Goal: Transaction & Acquisition: Purchase product/service

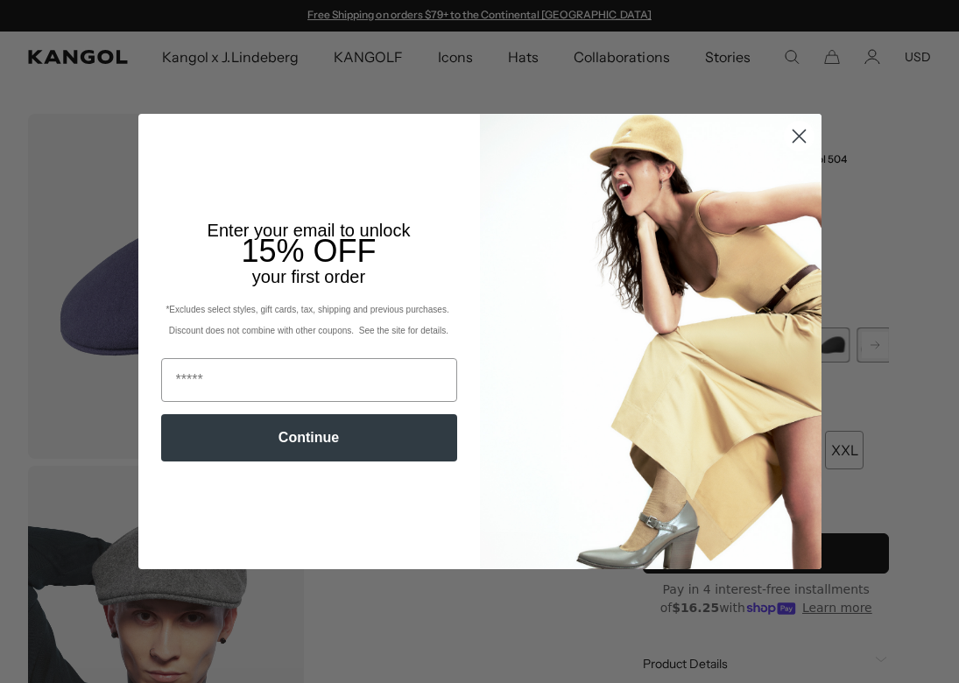
click at [801, 135] on circle "Close dialog" at bounding box center [798, 136] width 29 height 29
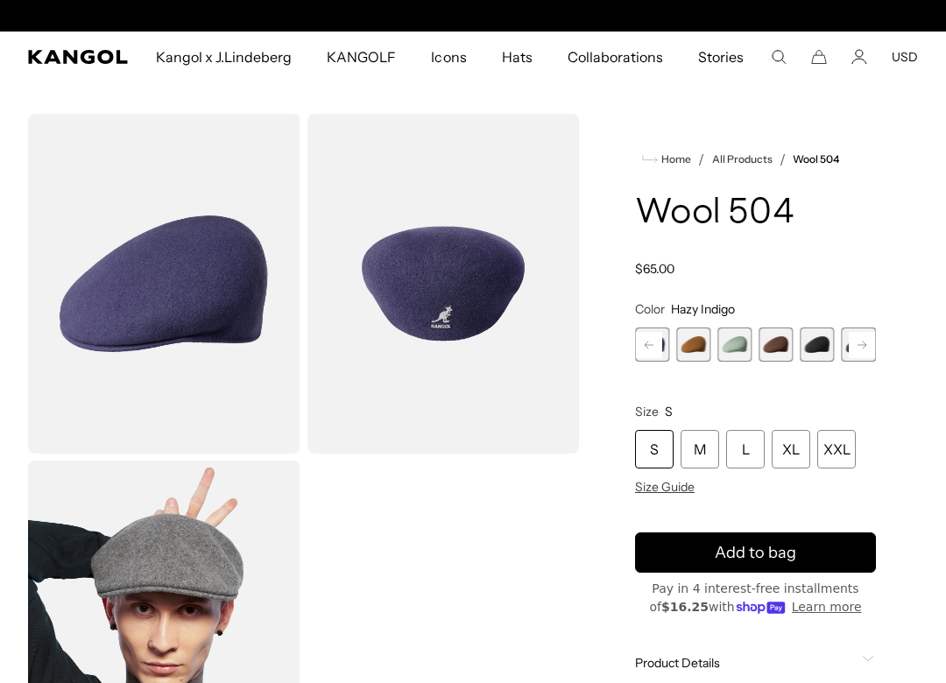
scroll to position [0, 361]
click at [652, 345] on icon at bounding box center [649, 344] width 9 height 7
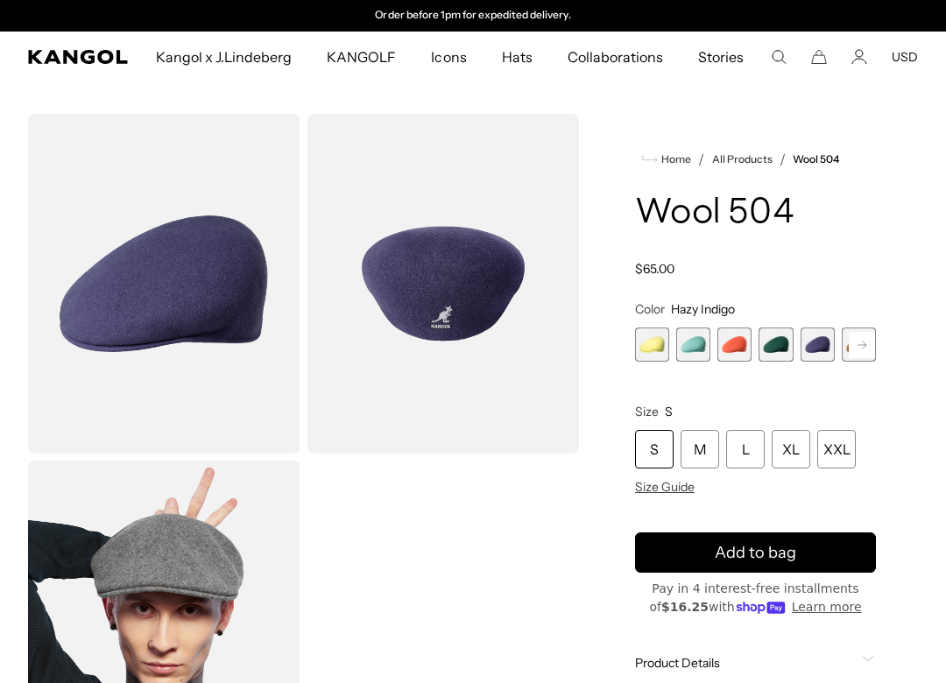
click at [766, 341] on span "4 of 21" at bounding box center [776, 345] width 34 height 34
click at [737, 344] on span "3 of 21" at bounding box center [734, 345] width 34 height 34
click at [781, 350] on span "4 of 21" at bounding box center [776, 345] width 34 height 34
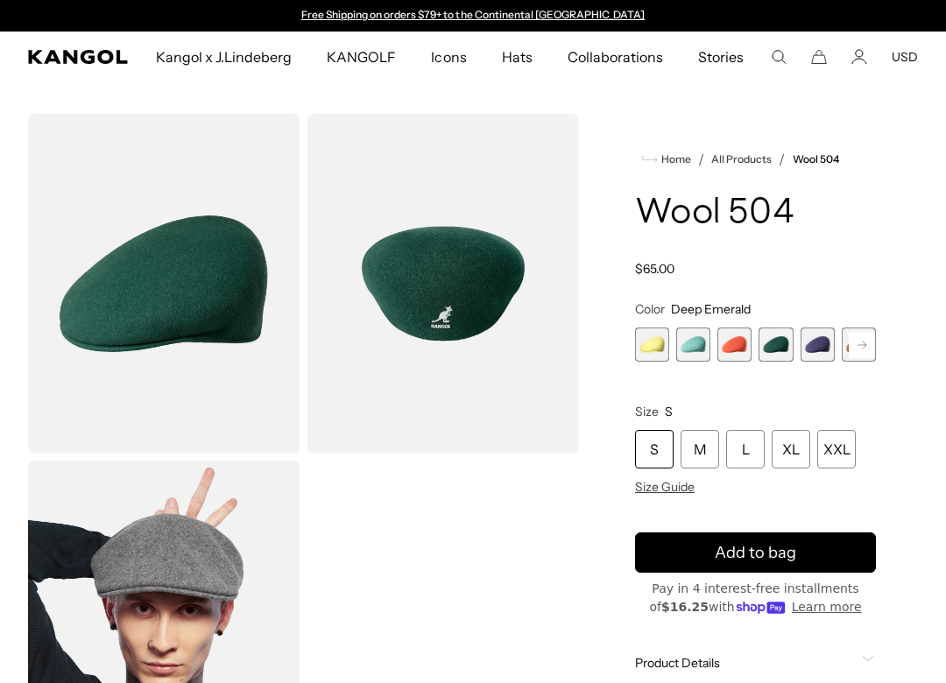
click at [786, 272] on div "Regular price $65.00 Regular price Sale price $65.00" at bounding box center [755, 269] width 241 height 16
click at [815, 344] on span "5 of 21" at bounding box center [818, 345] width 34 height 34
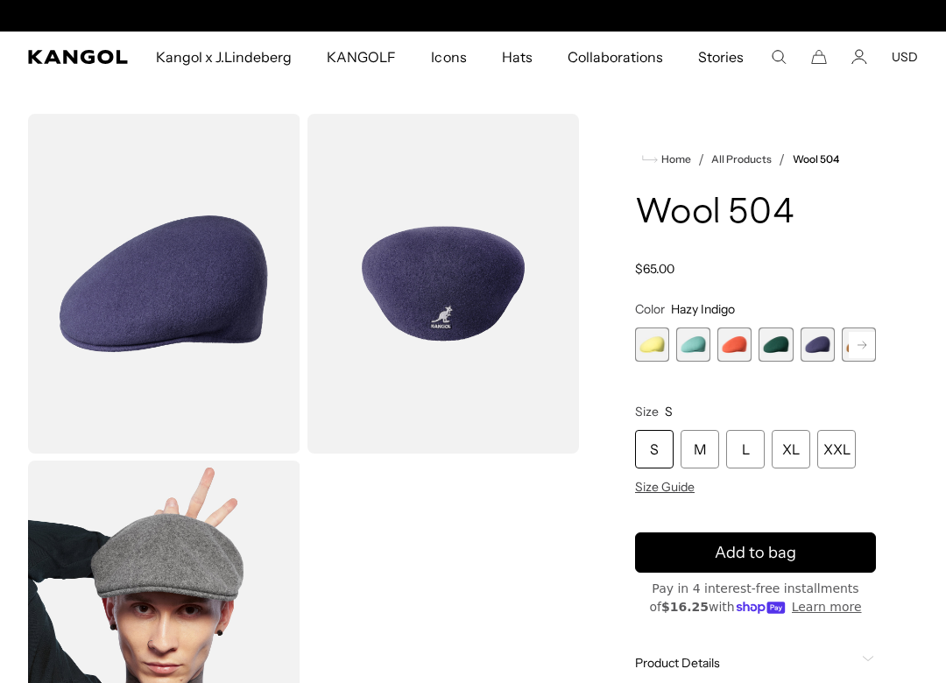
scroll to position [0, 361]
click at [875, 278] on product-info "Home / All Products / Wool 504 Wool 504 Regular price $65.00 Regular price Sale…" at bounding box center [755, 469] width 241 height 640
click at [861, 349] on rect at bounding box center [862, 345] width 26 height 26
click at [862, 349] on rect at bounding box center [862, 345] width 26 height 26
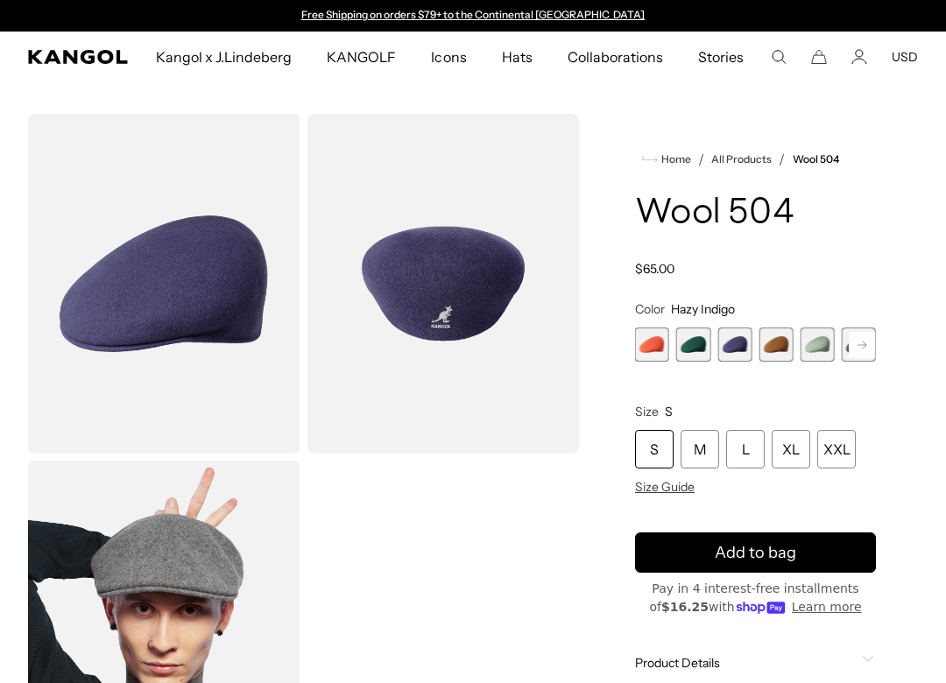
click at [862, 349] on rect at bounding box center [862, 345] width 26 height 26
click at [731, 339] on span "6 of 21" at bounding box center [734, 345] width 34 height 34
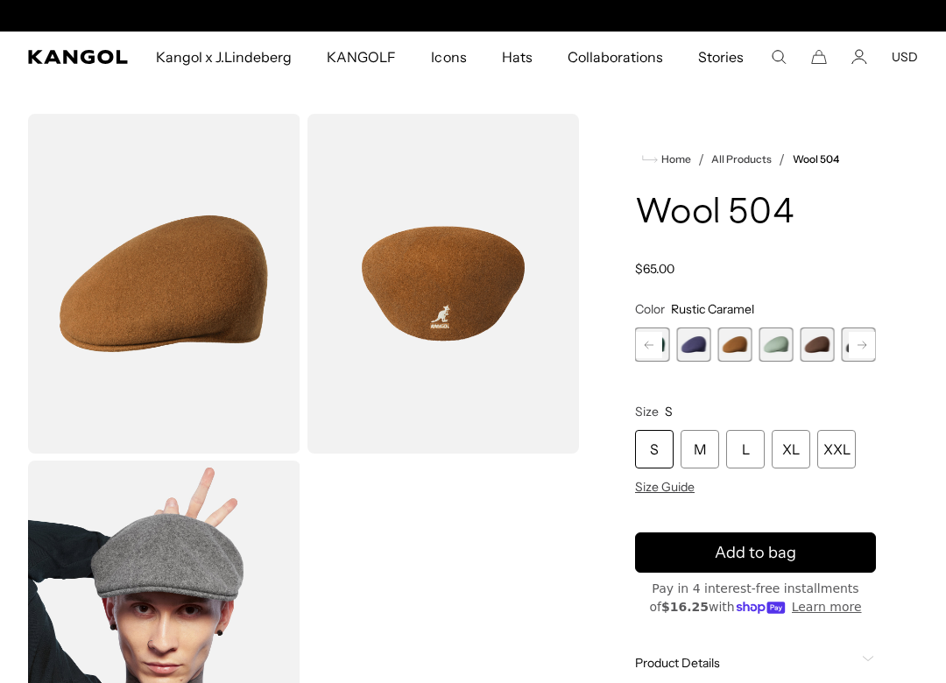
scroll to position [0, 361]
click at [841, 253] on div "Wool 504 Regular price $65.00 Regular price Sale price $65.00" at bounding box center [755, 235] width 241 height 82
click at [773, 336] on span "7 of 21" at bounding box center [776, 345] width 34 height 34
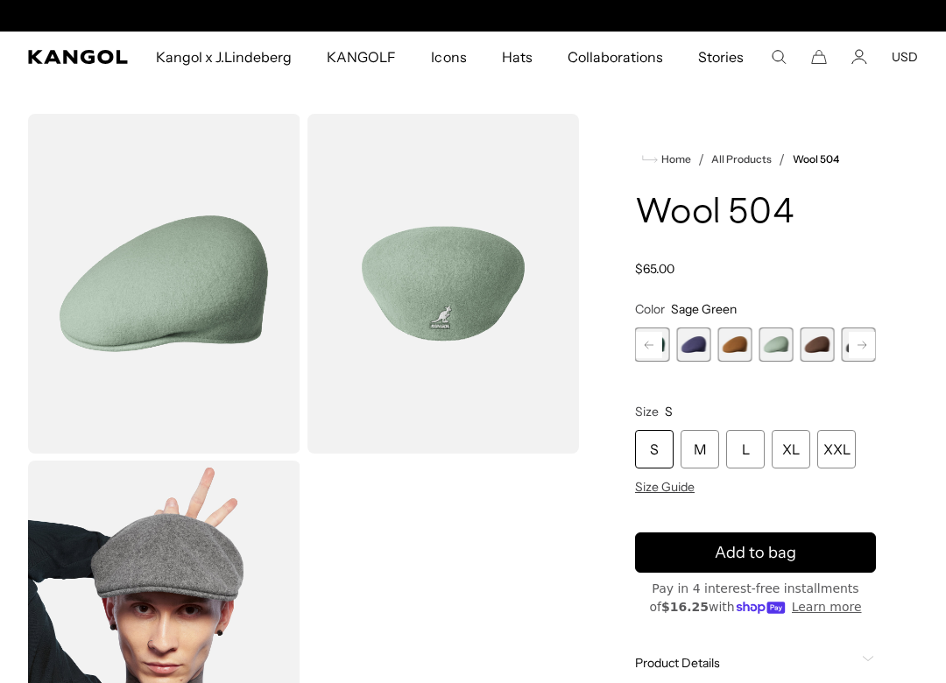
scroll to position [0, 361]
click at [802, 348] on span "8 of 21" at bounding box center [818, 345] width 34 height 34
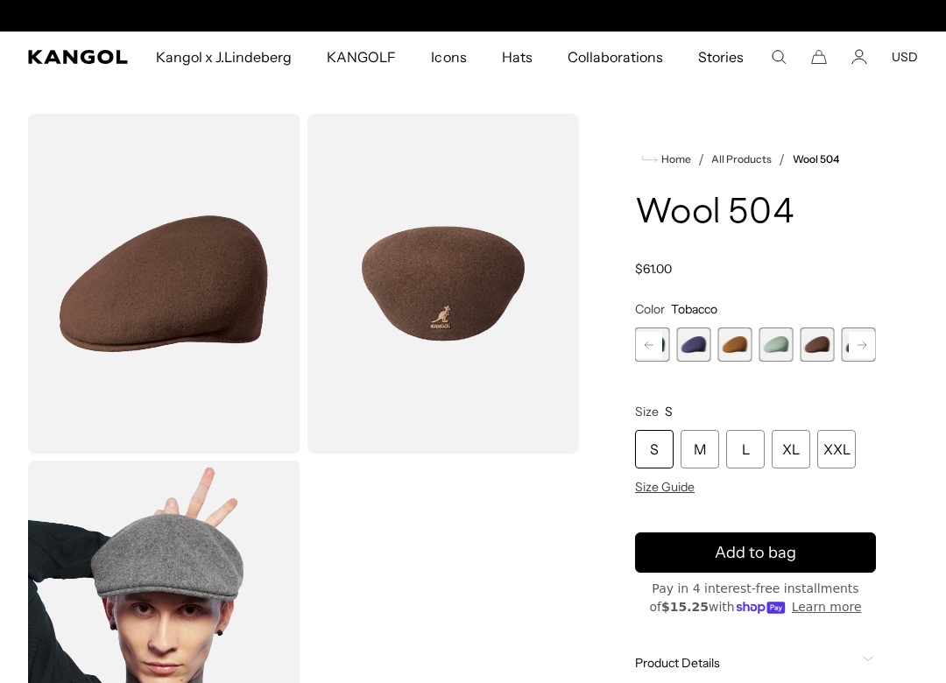
scroll to position [0, 361]
click at [853, 285] on product-info "Home / All Products / Wool 504 Wool 504 Regular price $61.00 Regular price Sale…" at bounding box center [755, 469] width 241 height 640
click at [865, 344] on icon at bounding box center [862, 344] width 9 height 7
click at [865, 349] on rect at bounding box center [862, 345] width 26 height 26
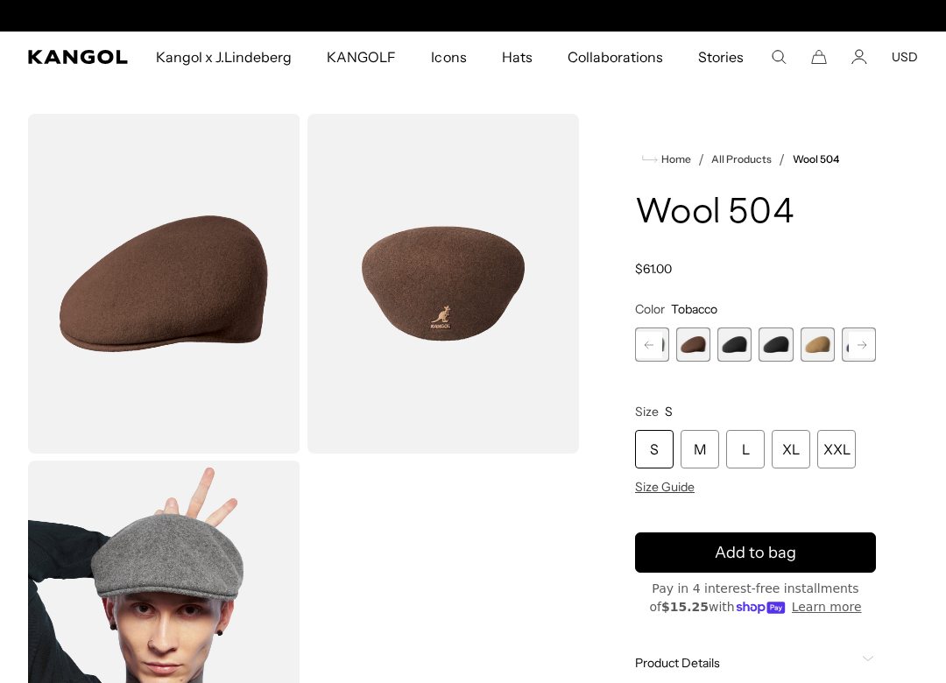
click at [727, 347] on span "9 of 21" at bounding box center [734, 345] width 34 height 34
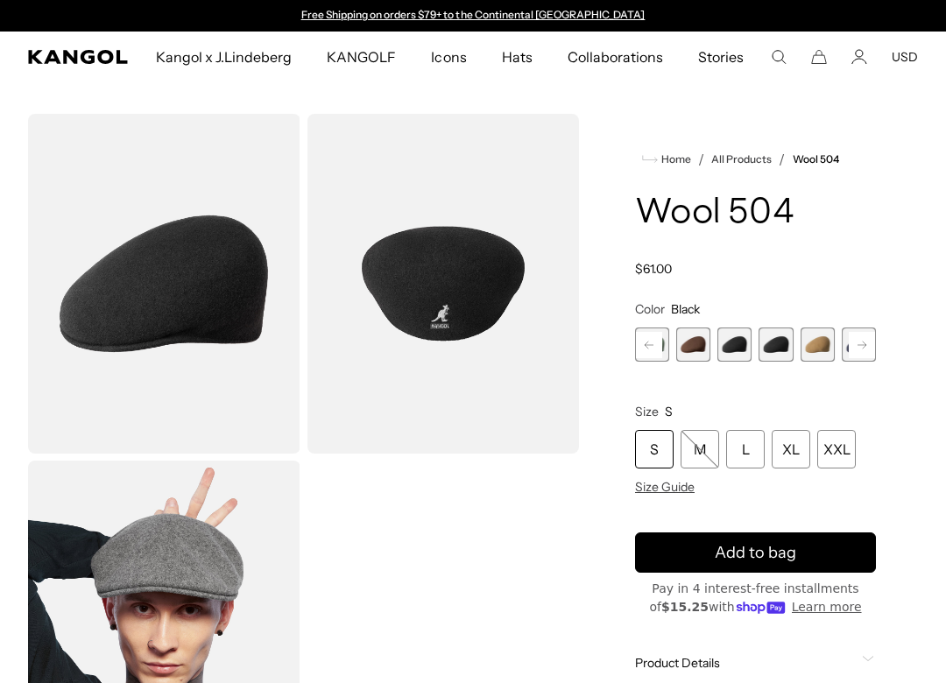
click at [774, 343] on span "10 of 21" at bounding box center [776, 345] width 34 height 34
click at [818, 347] on span "11 of 21" at bounding box center [818, 345] width 34 height 34
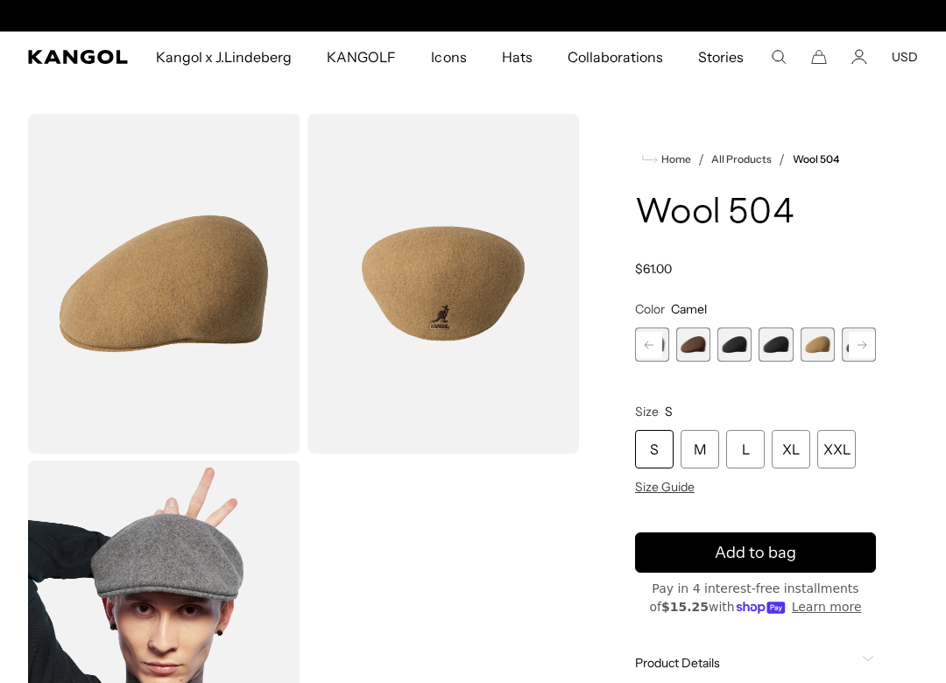
scroll to position [0, 361]
click at [855, 341] on rect at bounding box center [862, 345] width 26 height 26
click at [813, 347] on span "12 of 21" at bounding box center [818, 345] width 34 height 34
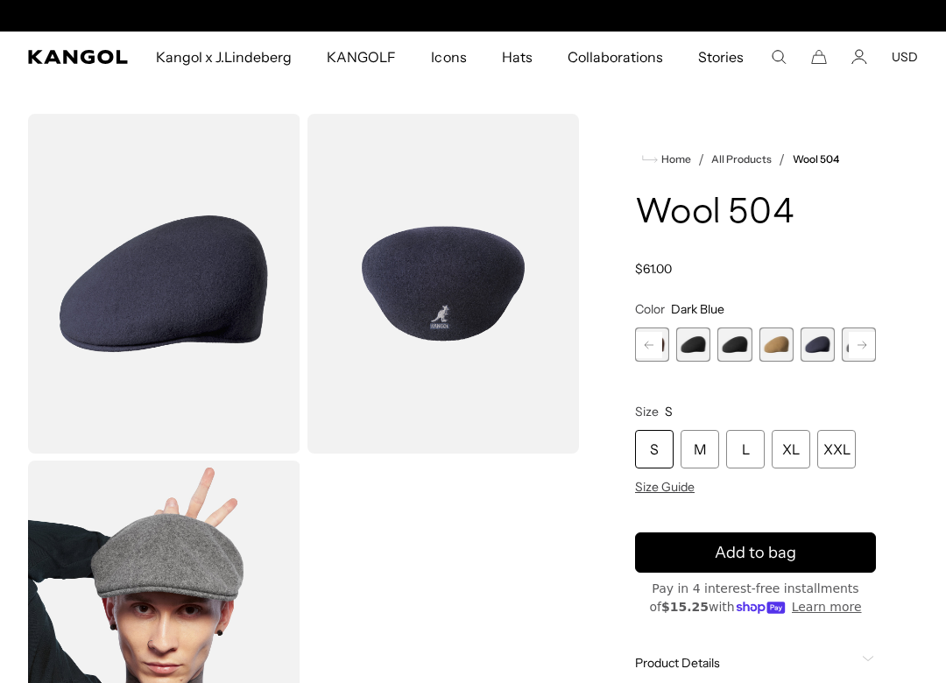
scroll to position [0, 361]
click at [866, 350] on rect at bounding box center [862, 345] width 26 height 26
click at [867, 346] on rect at bounding box center [862, 345] width 26 height 26
click at [775, 337] on span "13 of 21" at bounding box center [776, 345] width 34 height 34
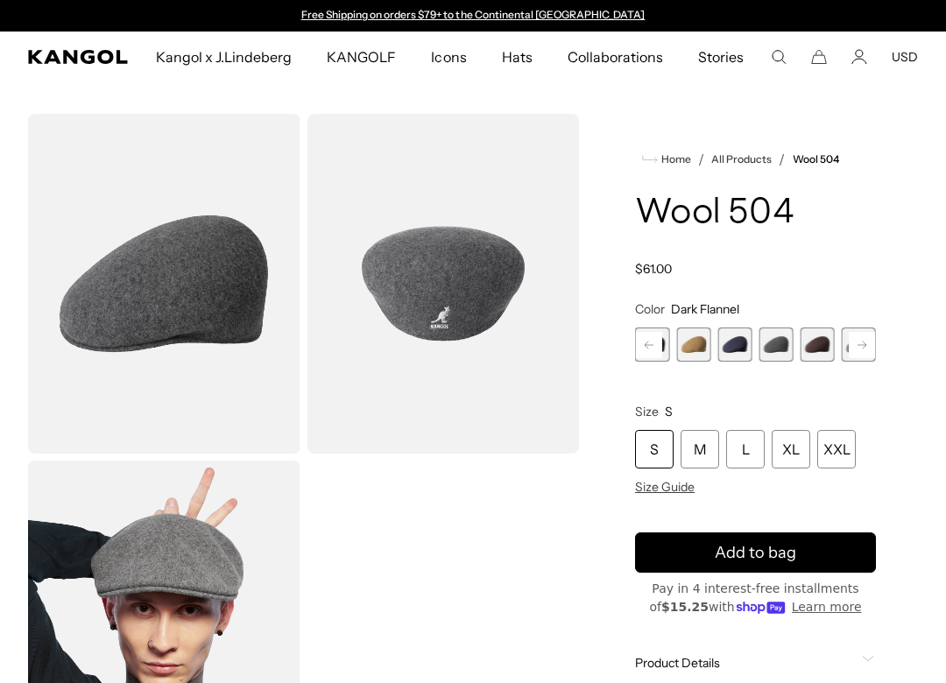
click at [828, 348] on span "14 of 21" at bounding box center [818, 345] width 34 height 34
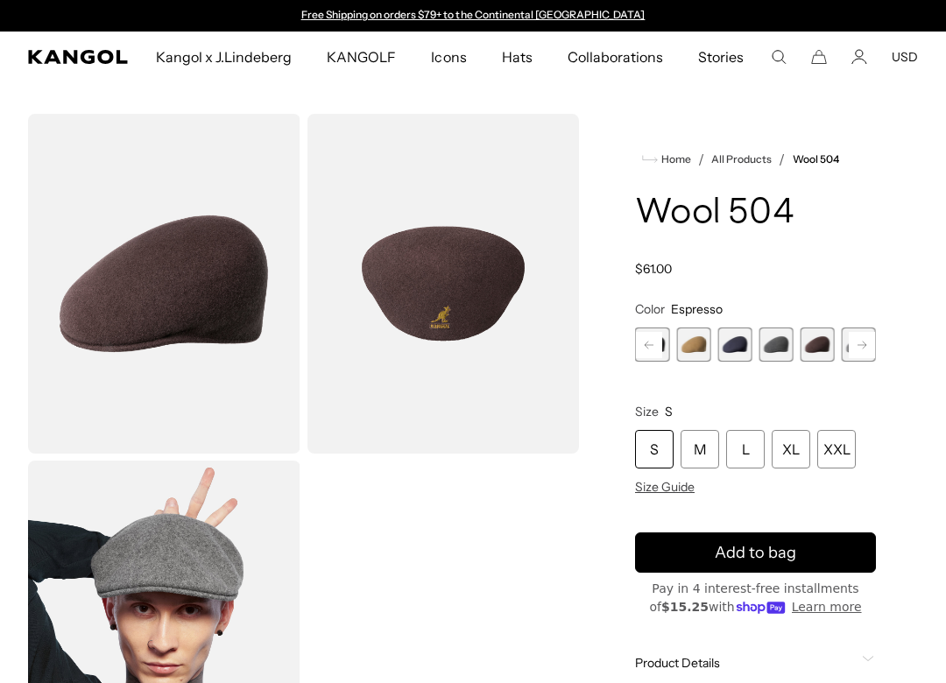
click at [793, 268] on div "Regular price $61.00 Regular price Sale price $61.00" at bounding box center [755, 269] width 241 height 16
click at [861, 346] on rect at bounding box center [862, 345] width 26 height 26
click at [770, 341] on span "15 of 21" at bounding box center [776, 345] width 34 height 34
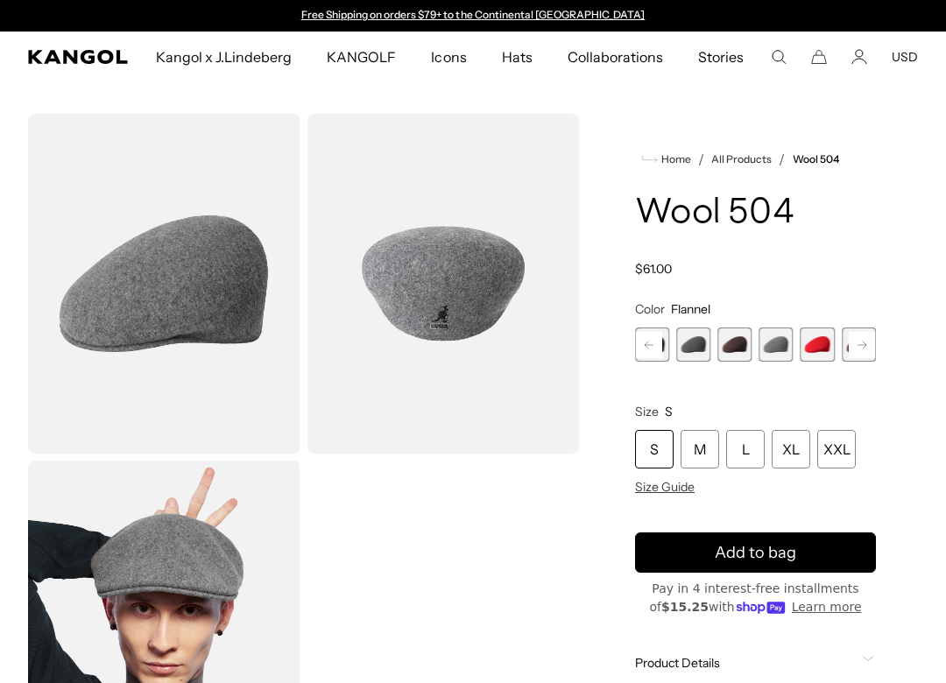
click at [728, 342] on span "14 of 21" at bounding box center [734, 345] width 34 height 34
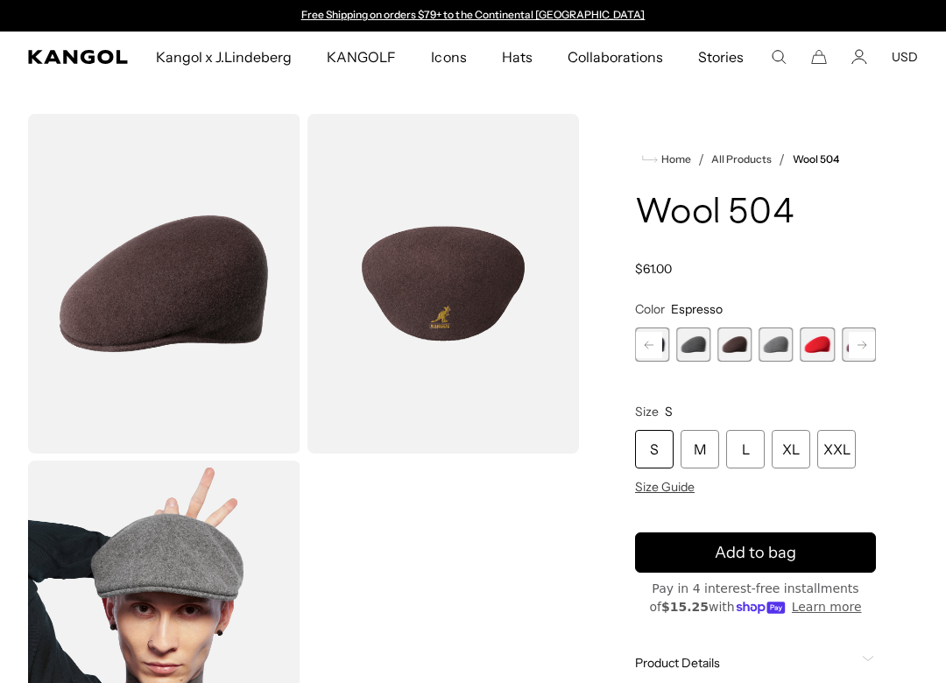
click at [781, 347] on span "15 of 21" at bounding box center [776, 345] width 34 height 34
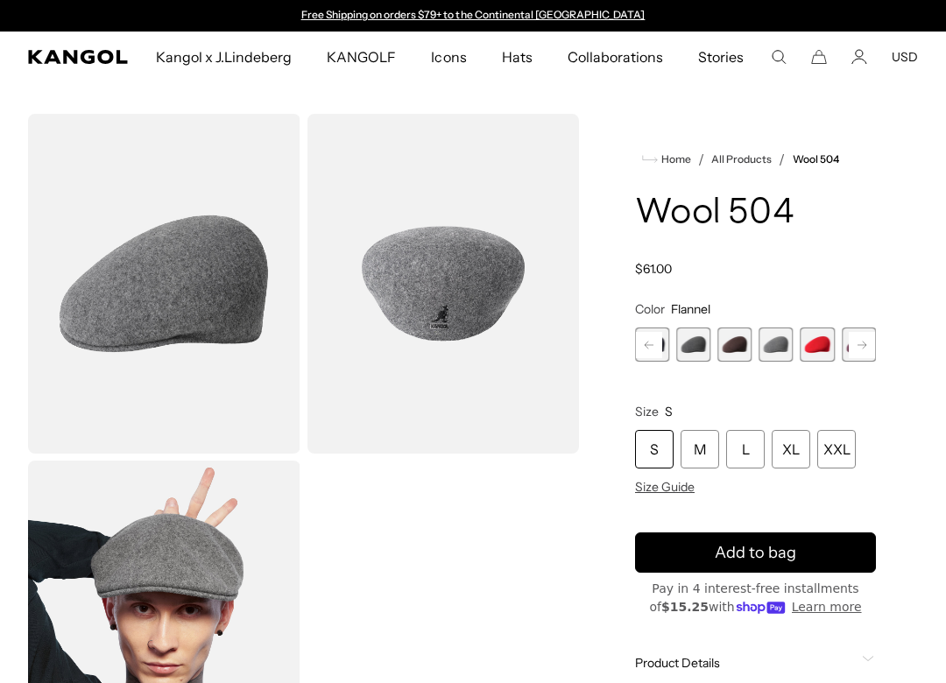
click at [774, 258] on div "Wool 504 Regular price $61.00 Regular price Sale price $61.00" at bounding box center [755, 235] width 241 height 82
click at [811, 336] on span "16 of 21" at bounding box center [818, 345] width 34 height 34
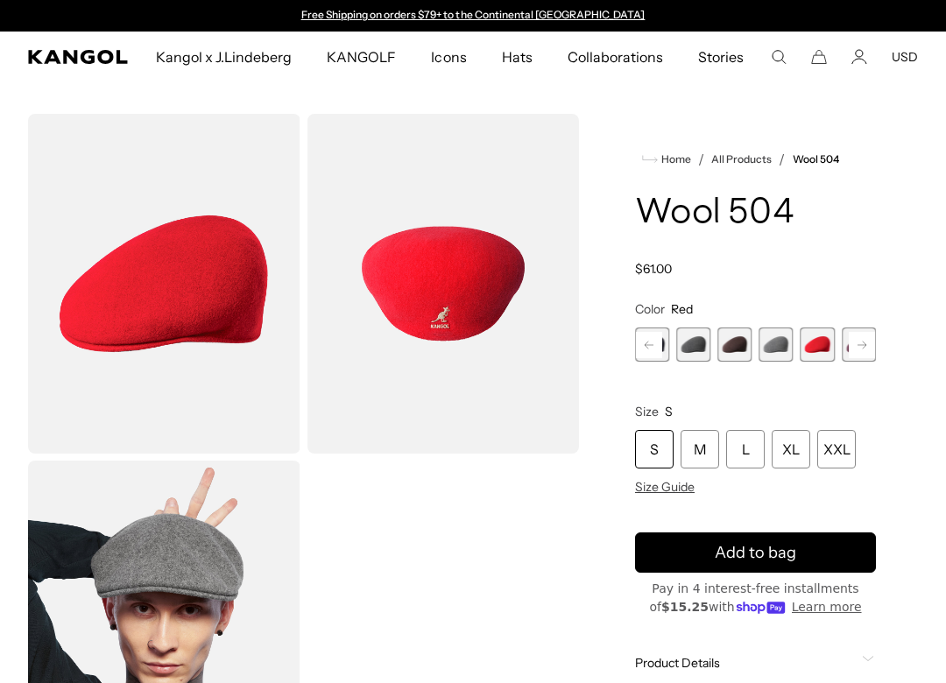
click at [770, 359] on span "15 of 21" at bounding box center [776, 345] width 34 height 34
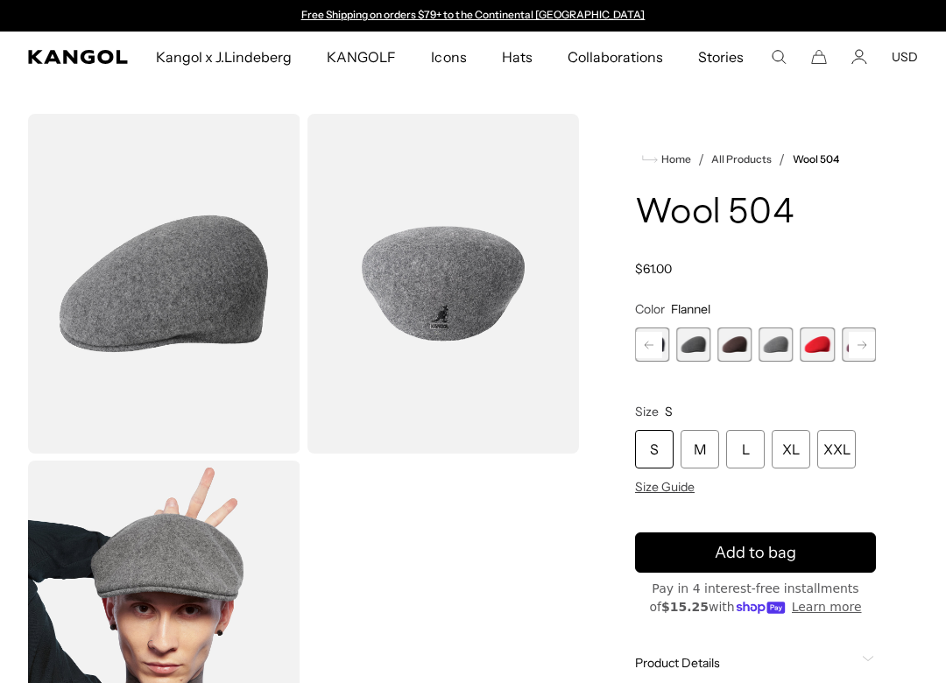
click at [733, 342] on span "14 of 21" at bounding box center [734, 345] width 34 height 34
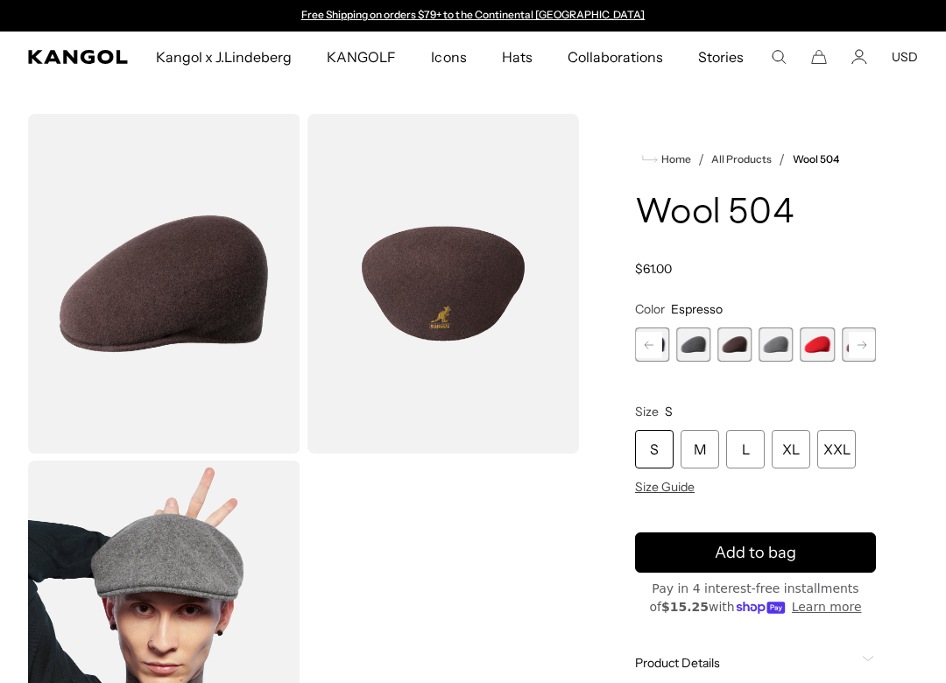
click at [696, 345] on span "13 of 21" at bounding box center [693, 345] width 34 height 34
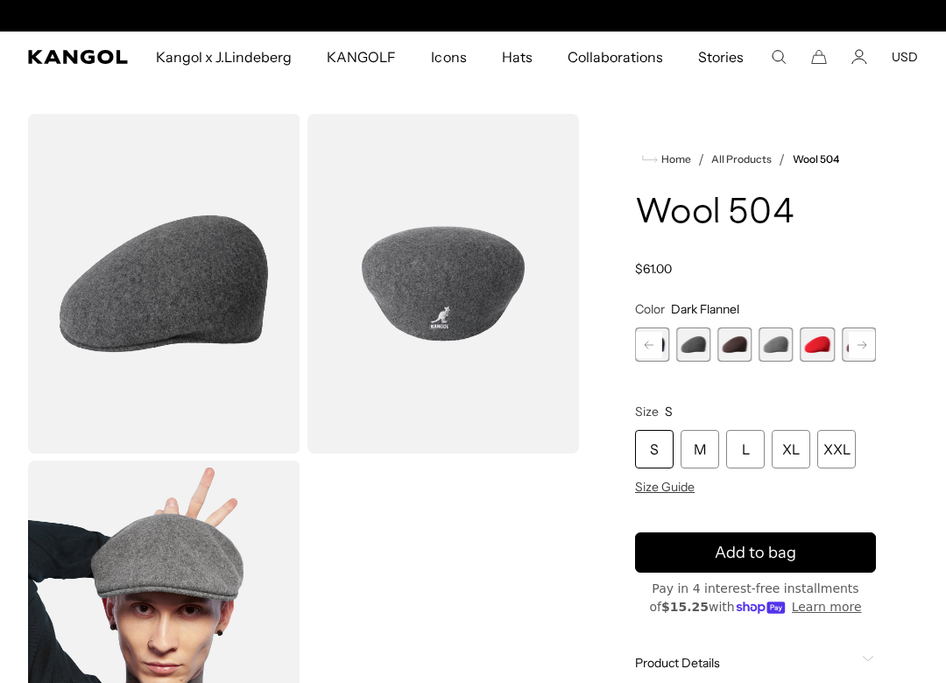
scroll to position [0, 361]
click at [652, 341] on rect at bounding box center [649, 345] width 26 height 26
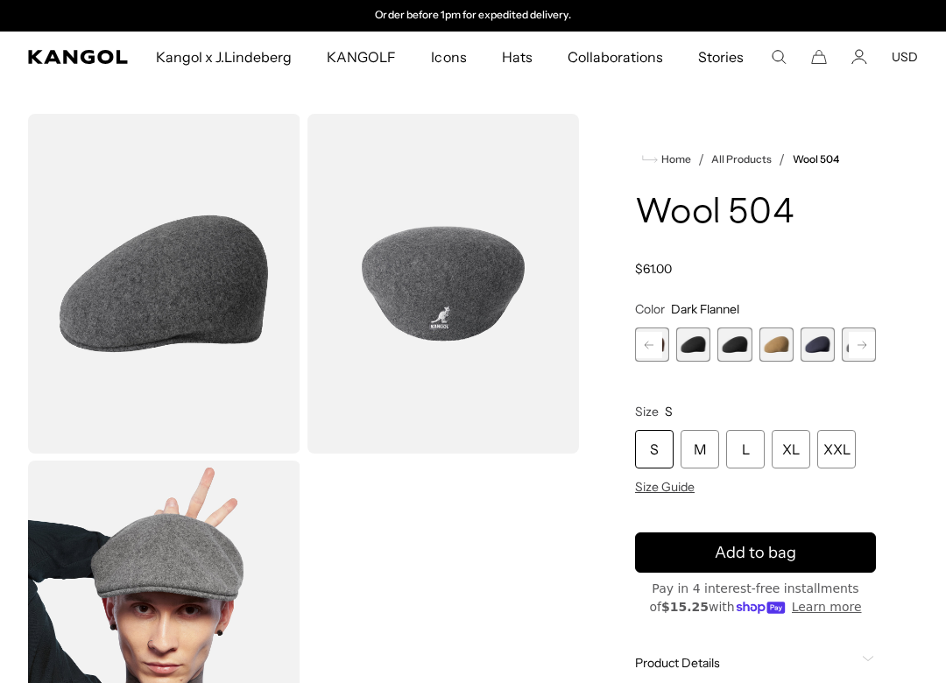
click at [652, 341] on rect at bounding box center [649, 345] width 26 height 26
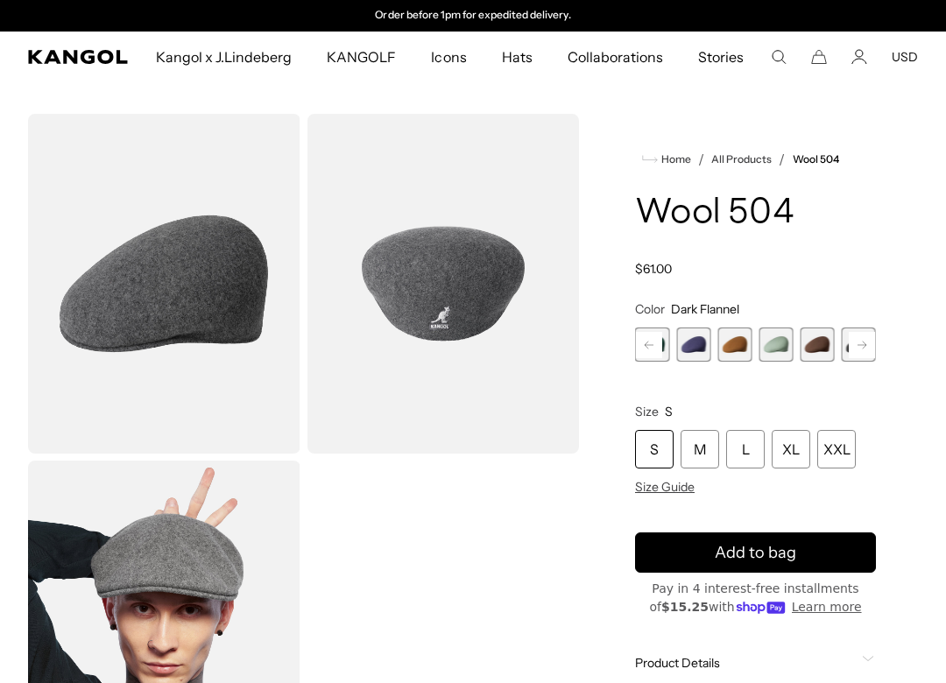
click at [652, 341] on rect at bounding box center [649, 345] width 26 height 26
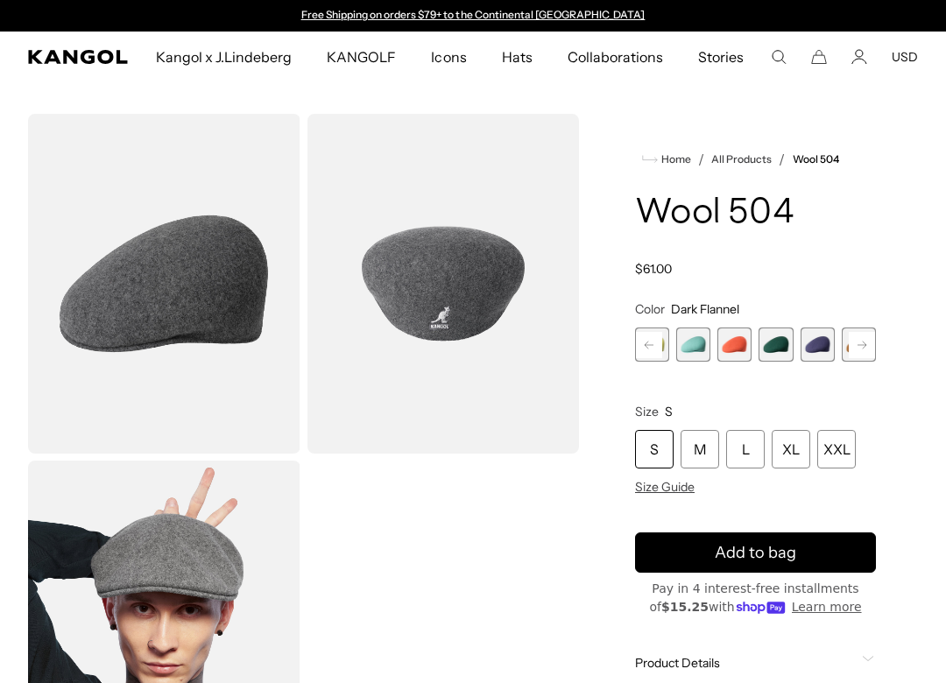
click at [698, 353] on span "2 of 21" at bounding box center [693, 345] width 34 height 34
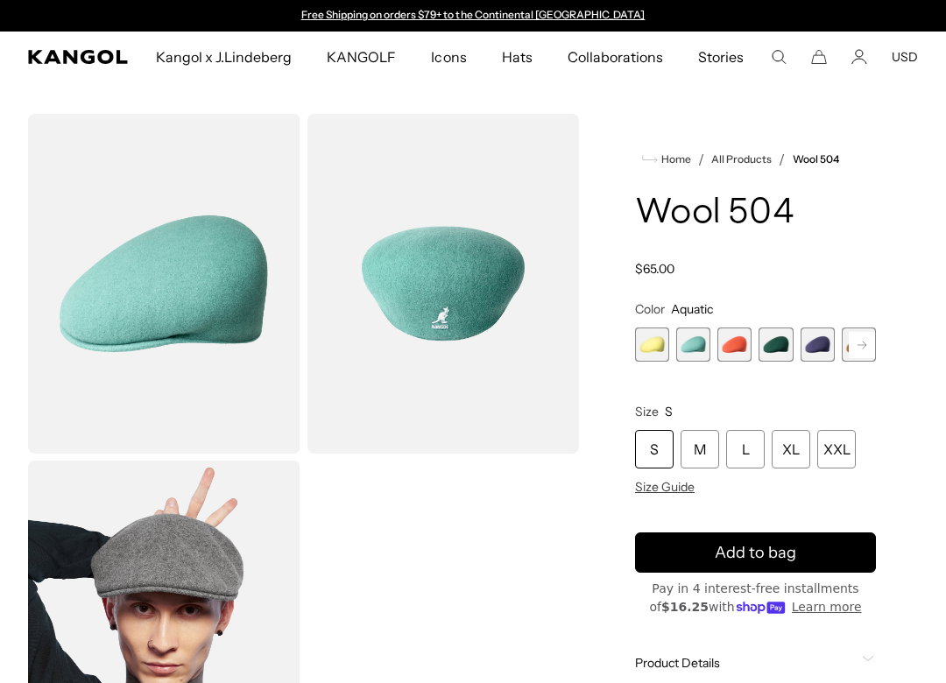
click at [718, 351] on span "3 of 21" at bounding box center [734, 345] width 34 height 34
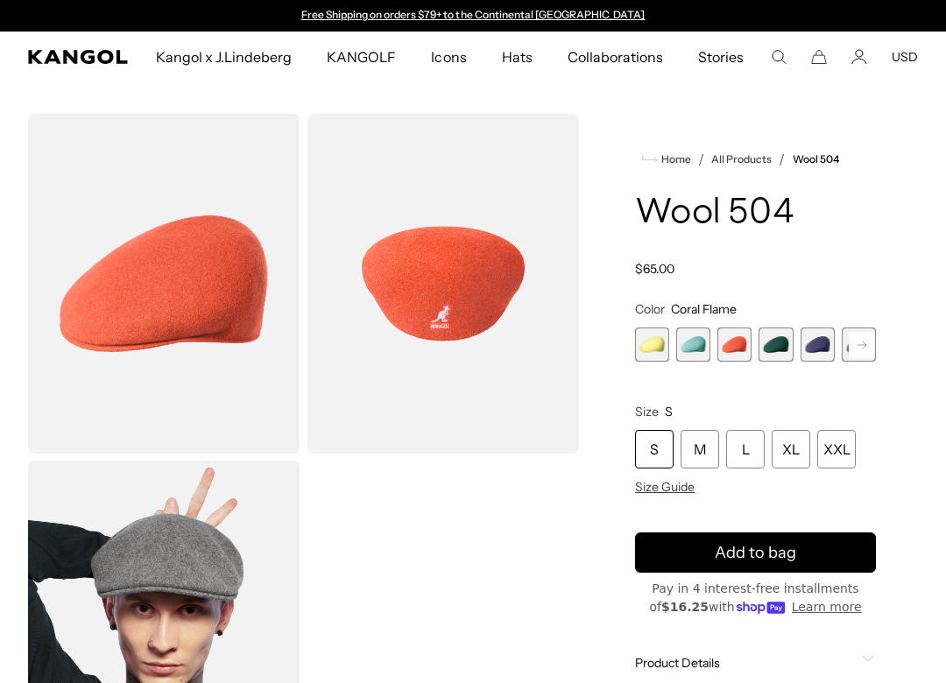
click at [658, 350] on span "1 of 21" at bounding box center [652, 345] width 34 height 34
click at [688, 357] on span "2 of 21" at bounding box center [693, 345] width 34 height 34
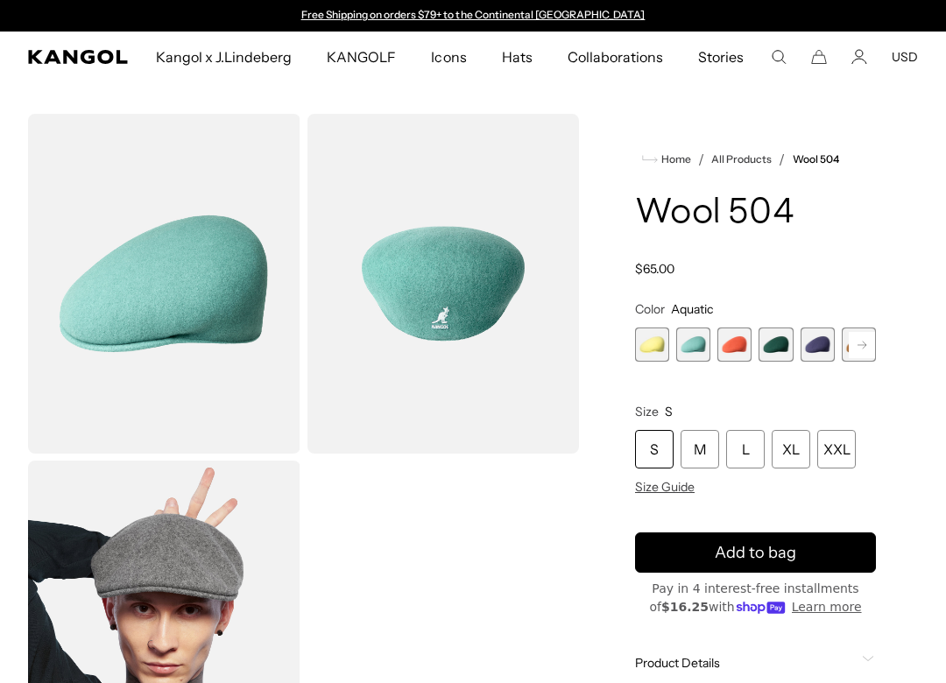
click at [716, 353] on div "Butter Chiffon Variant sold out or unavailable Aquatic Variant sold out or unav…" at bounding box center [755, 345] width 241 height 34
click at [726, 351] on span "3 of 21" at bounding box center [734, 345] width 34 height 34
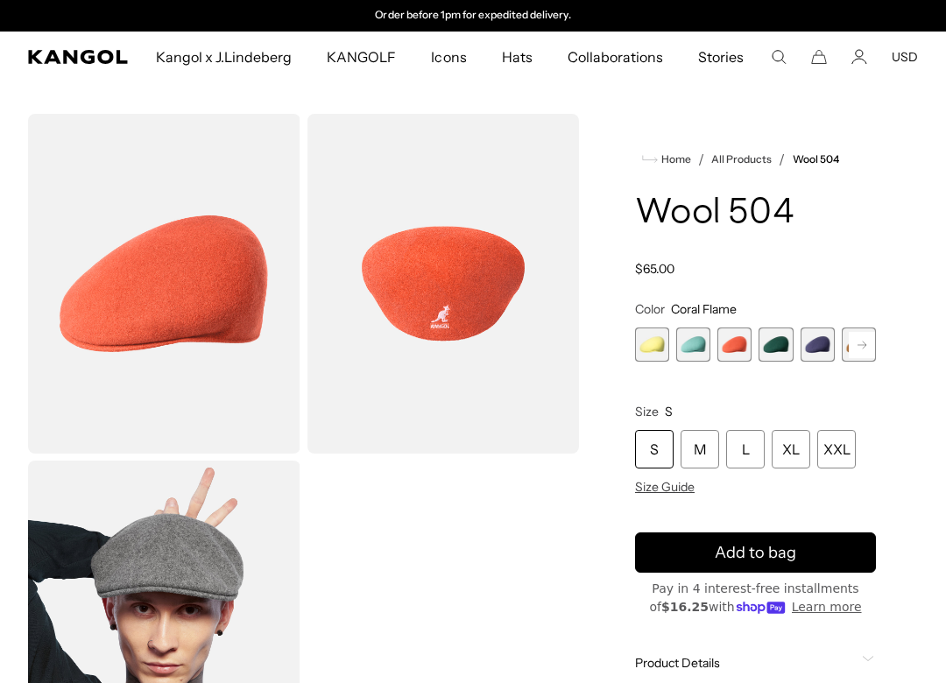
click at [765, 341] on span "4 of 21" at bounding box center [776, 345] width 34 height 34
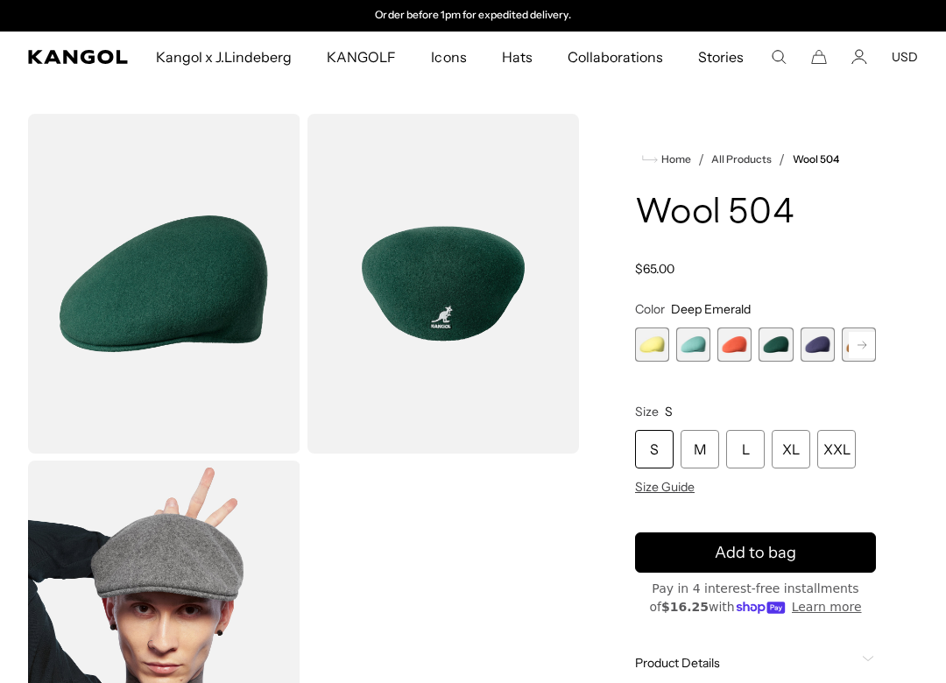
click at [801, 345] on span "5 of 21" at bounding box center [818, 345] width 34 height 34
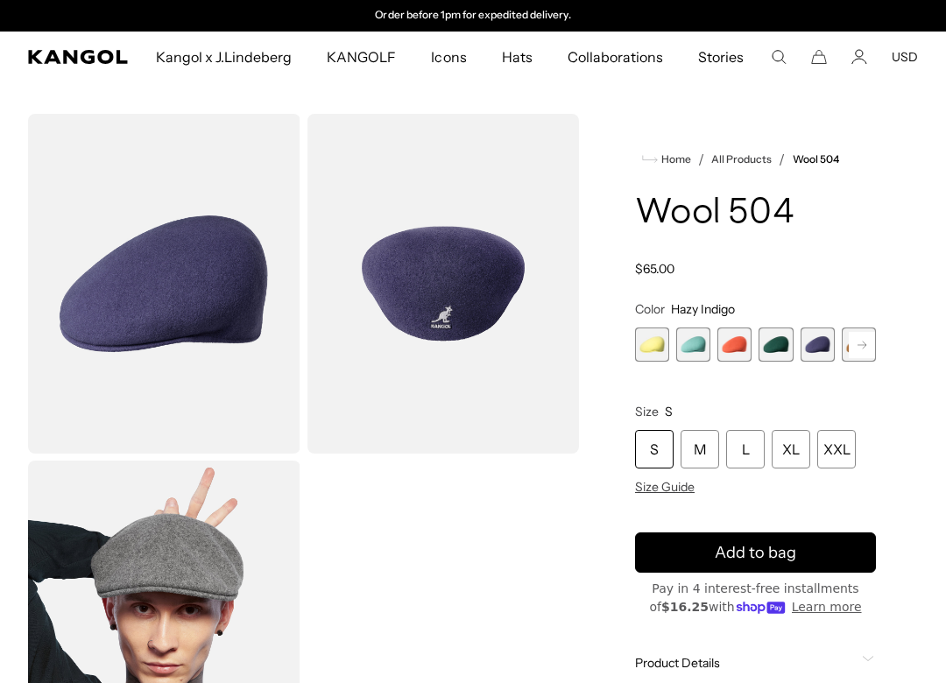
click at [858, 337] on rect at bounding box center [862, 345] width 26 height 26
click at [858, 343] on rect at bounding box center [862, 345] width 26 height 26
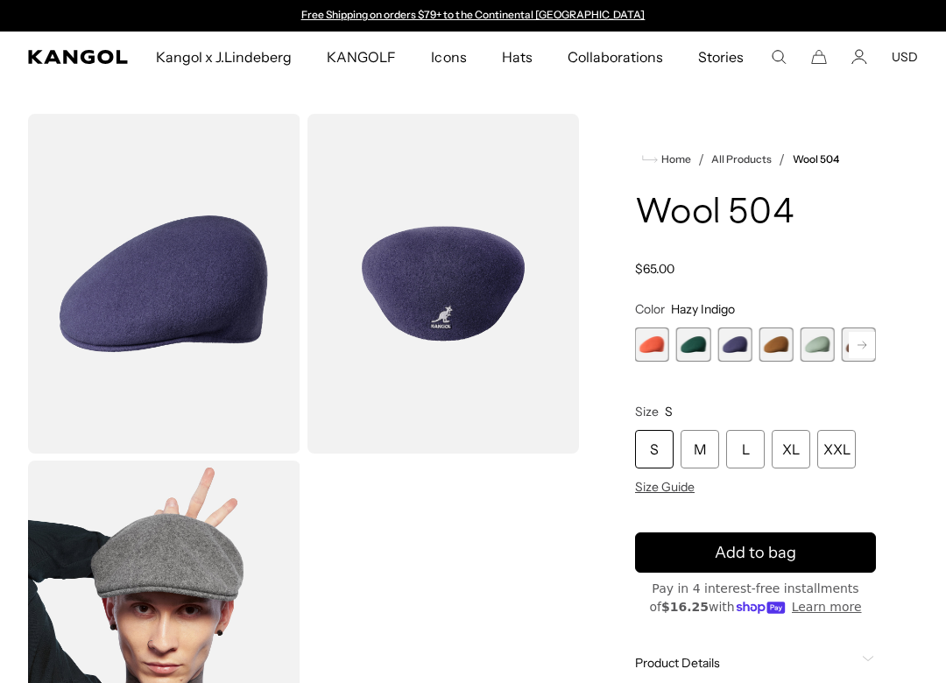
click at [775, 343] on span "6 of 21" at bounding box center [776, 345] width 34 height 34
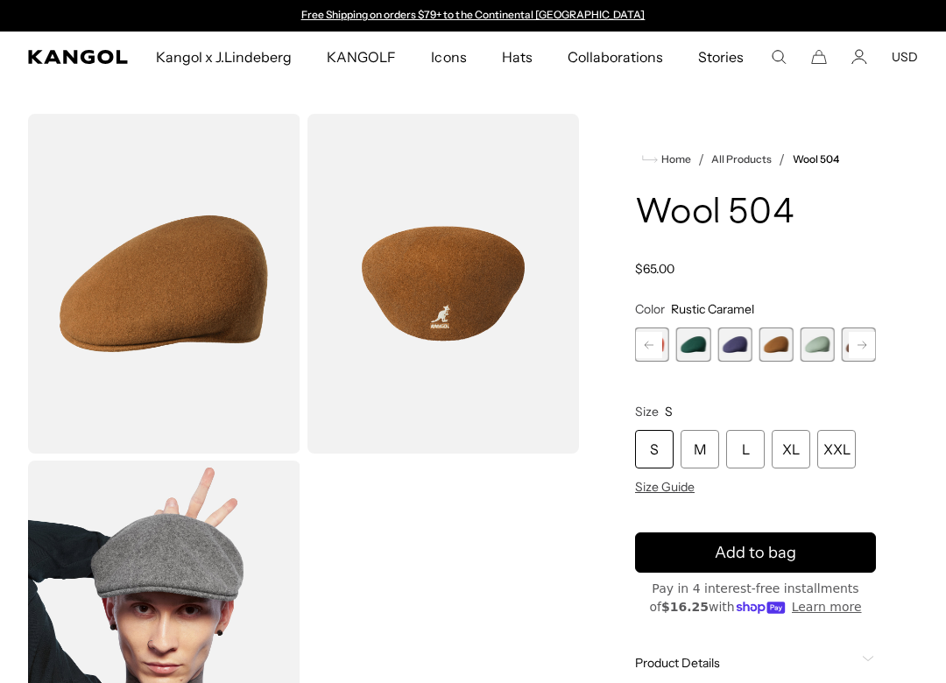
click at [809, 344] on span "7 of 21" at bounding box center [818, 345] width 34 height 34
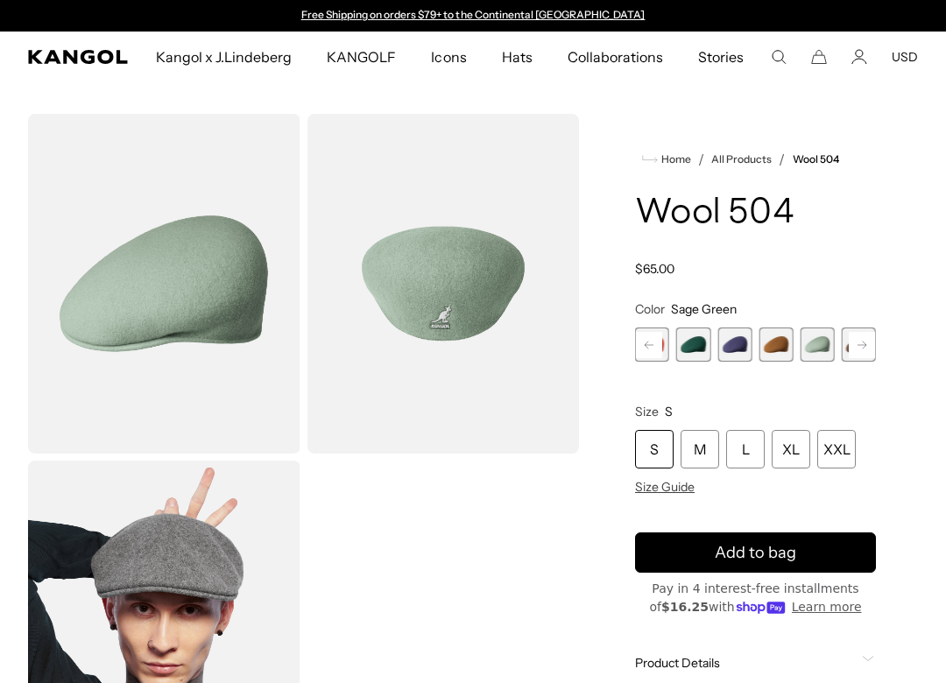
click at [859, 347] on rect at bounding box center [862, 345] width 26 height 26
click at [688, 342] on span "8 of 21" at bounding box center [693, 345] width 34 height 34
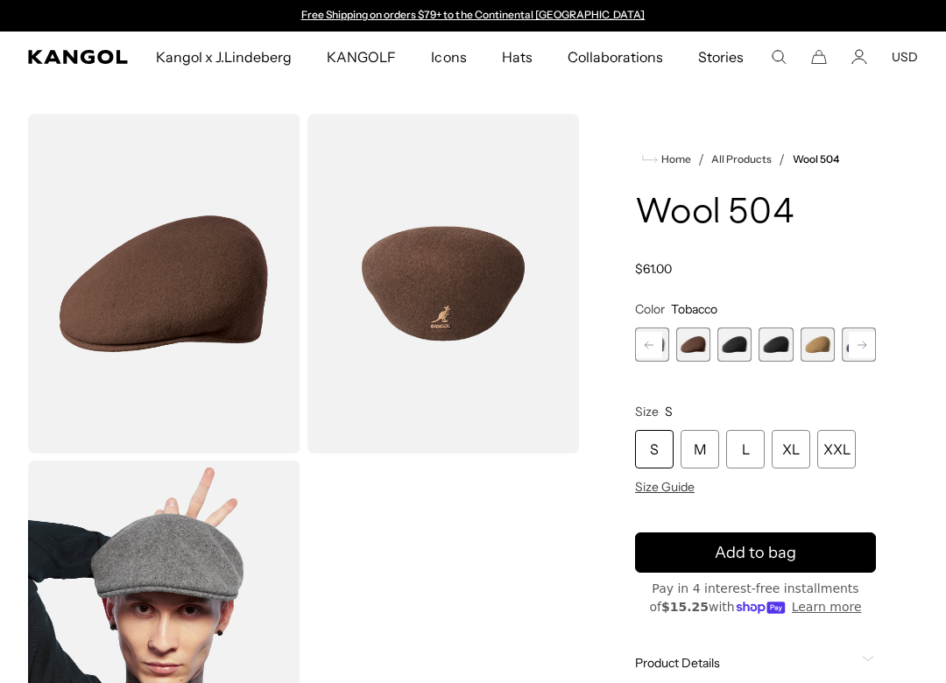
click at [729, 343] on span "9 of 21" at bounding box center [734, 345] width 34 height 34
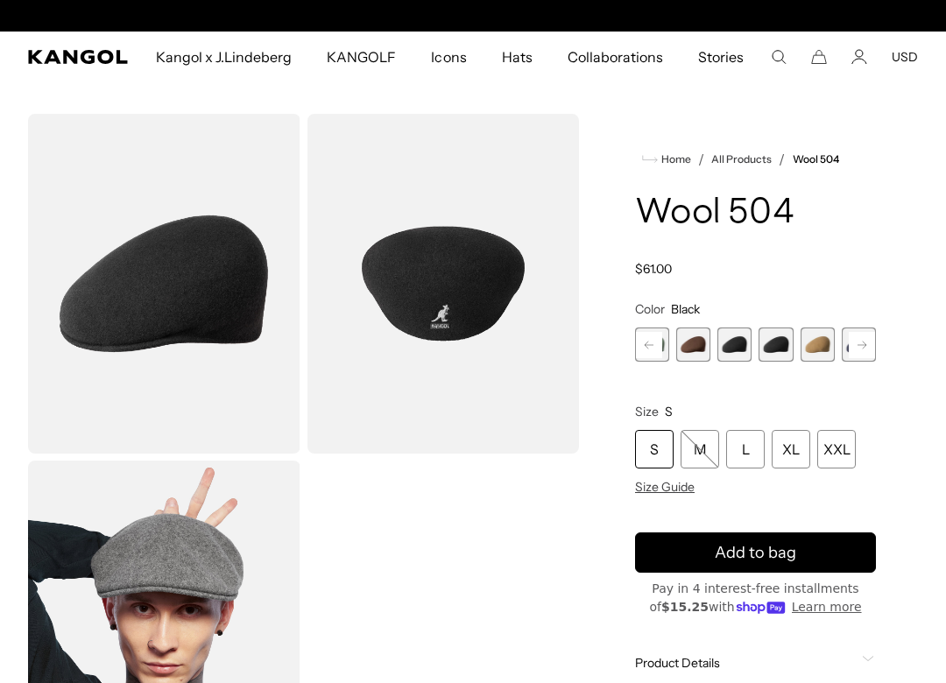
scroll to position [0, 361]
click at [770, 349] on span "10 of 21" at bounding box center [776, 345] width 34 height 34
click at [816, 345] on span "11 of 21" at bounding box center [818, 345] width 34 height 34
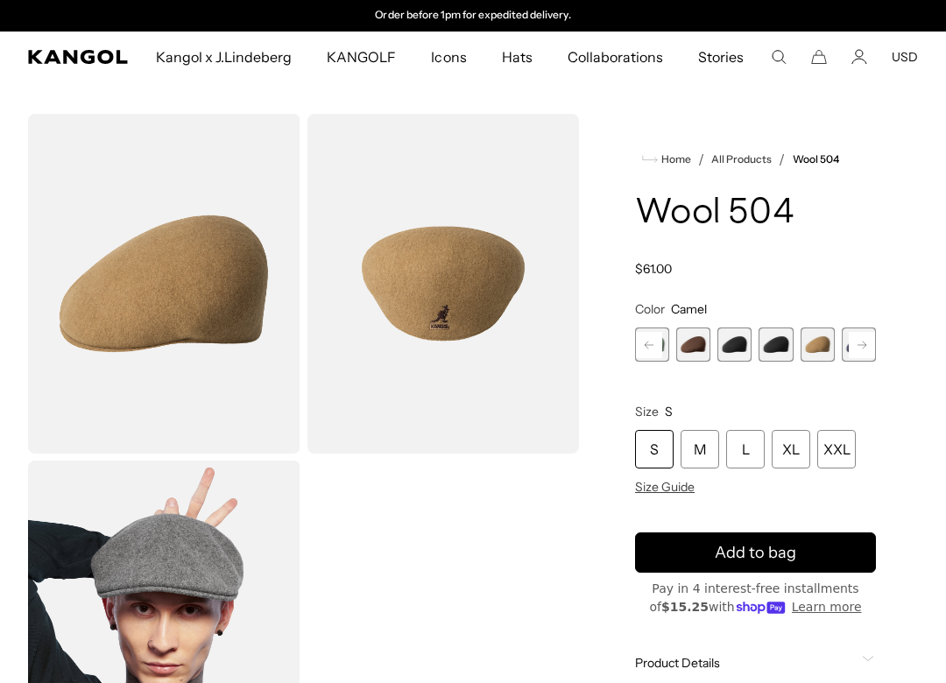
click at [858, 349] on rect at bounding box center [862, 345] width 26 height 26
click at [828, 283] on product-info "Home / All Products / Wool 504 Wool 504 Regular price $61.00 Regular price Sale…" at bounding box center [755, 469] width 241 height 640
click at [863, 345] on icon at bounding box center [862, 344] width 9 height 7
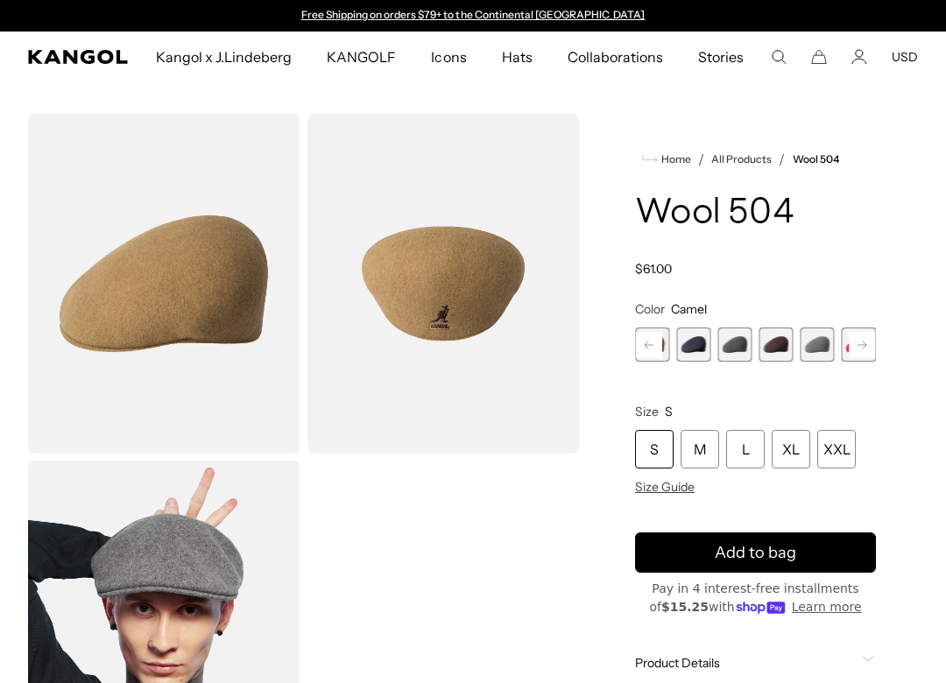
click at [863, 345] on icon at bounding box center [862, 344] width 9 height 7
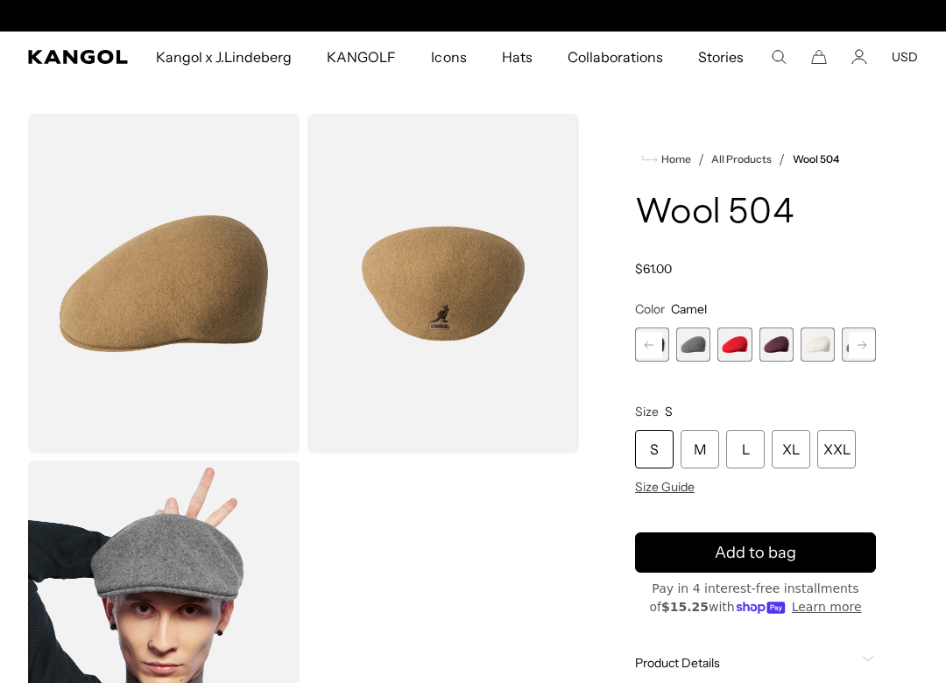
scroll to position [0, 361]
click at [712, 348] on div "Butter Chiffon Variant sold out or unavailable Aquatic Variant sold out or unav…" at bounding box center [755, 345] width 241 height 34
click at [738, 340] on span "16 of 21" at bounding box center [734, 345] width 34 height 34
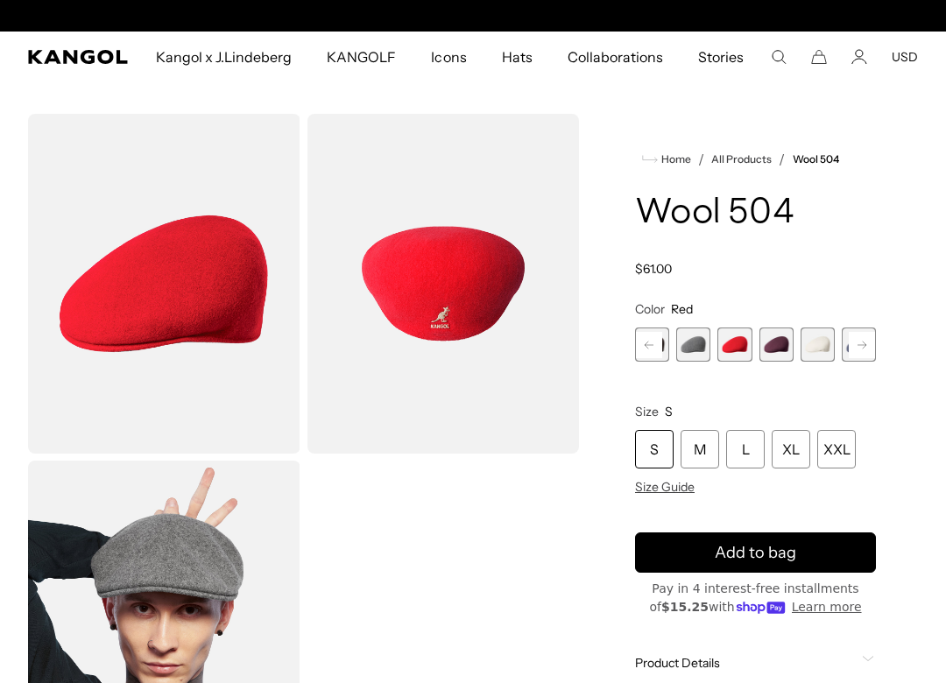
scroll to position [0, 361]
click at [761, 347] on span "17 of 21" at bounding box center [776, 345] width 34 height 34
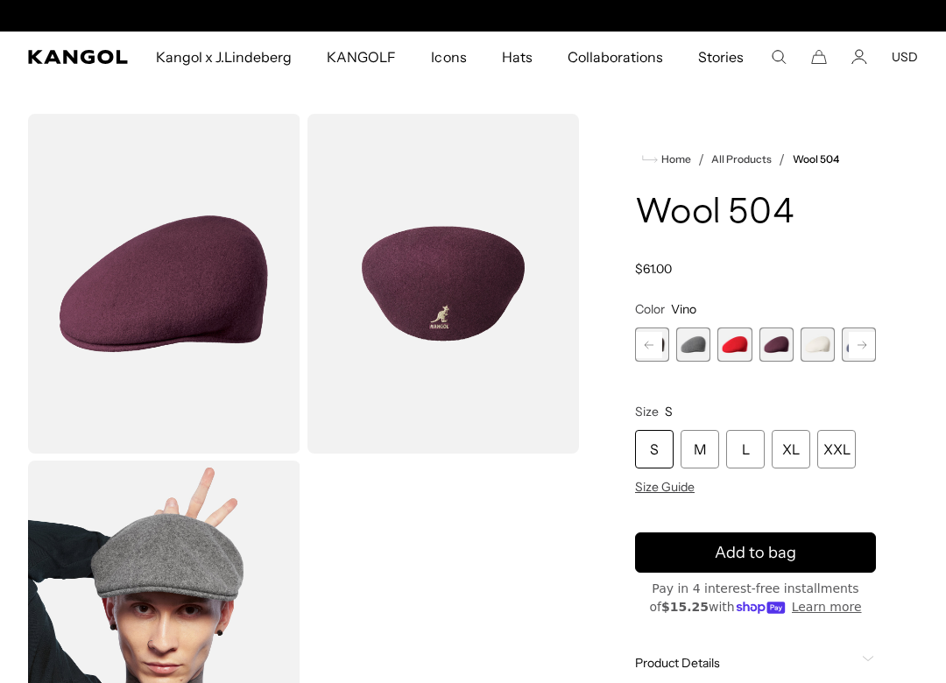
scroll to position [0, 361]
click at [817, 350] on span "18 of 21" at bounding box center [818, 345] width 34 height 34
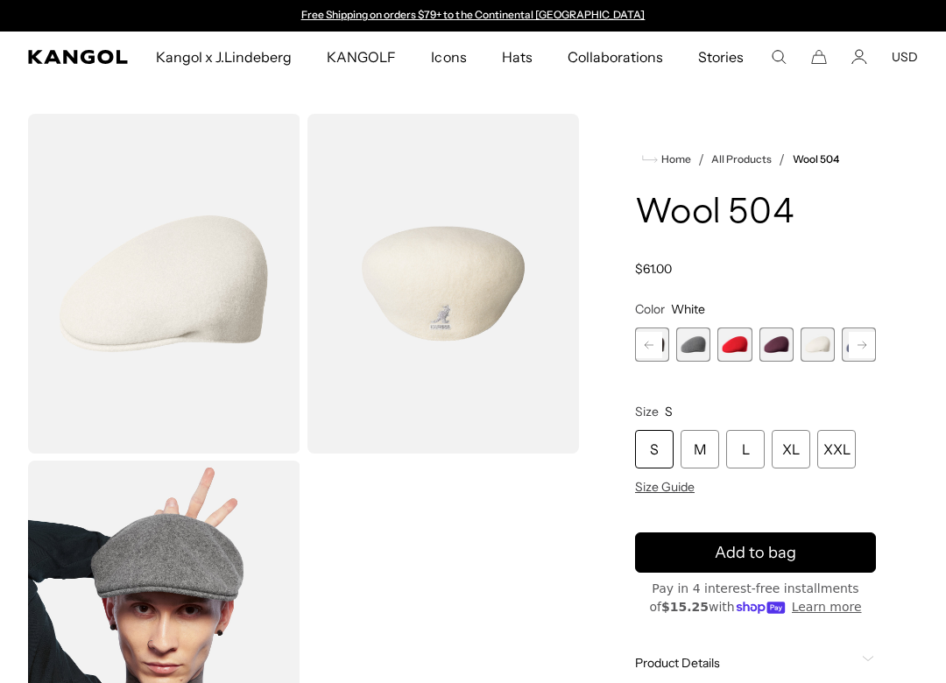
click at [866, 346] on rect at bounding box center [862, 345] width 26 height 26
click at [778, 344] on span "19 of 21" at bounding box center [776, 345] width 34 height 34
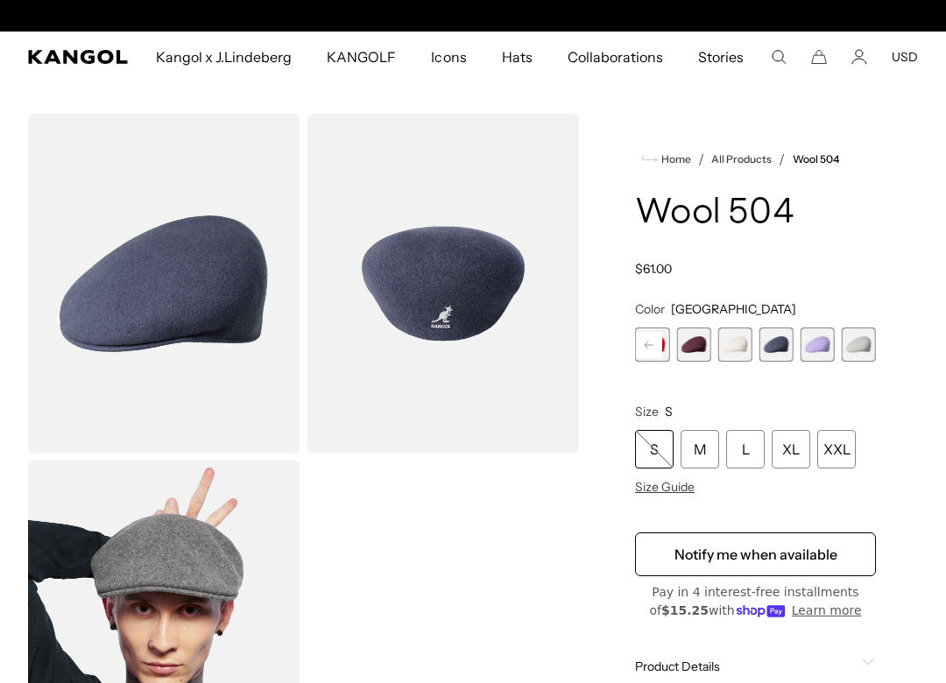
scroll to position [0, 361]
click at [835, 355] on div "Butter Chiffon Variant sold out or unavailable Aquatic Variant sold out or unav…" at bounding box center [755, 345] width 241 height 34
click at [829, 348] on span "20 of 21" at bounding box center [818, 345] width 34 height 34
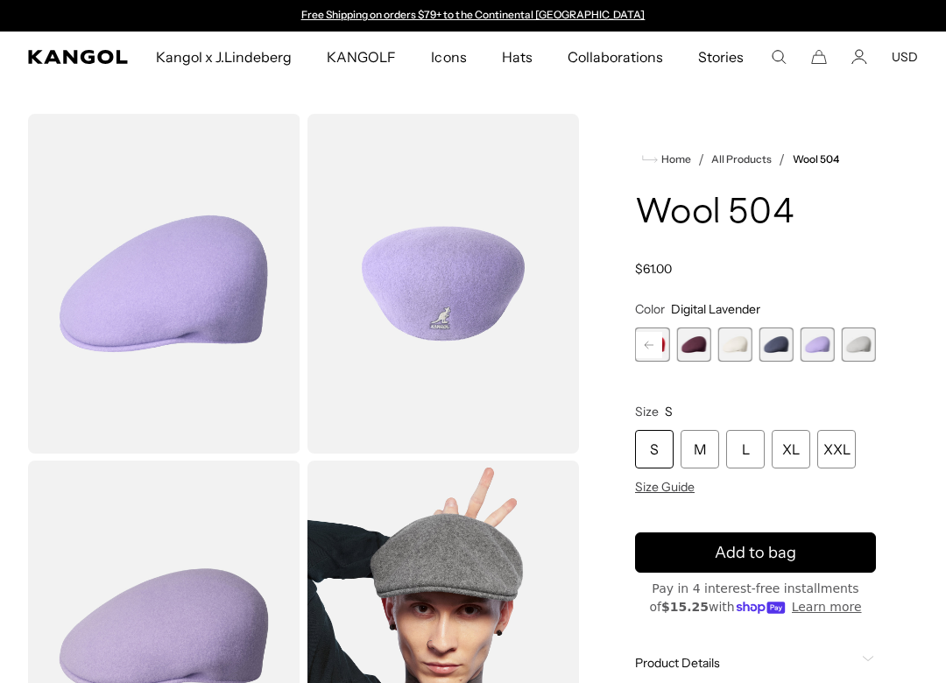
drag, startPoint x: 865, startPoint y: 342, endPoint x: 875, endPoint y: 349, distance: 13.1
click at [865, 342] on span "21 of 21" at bounding box center [859, 345] width 34 height 34
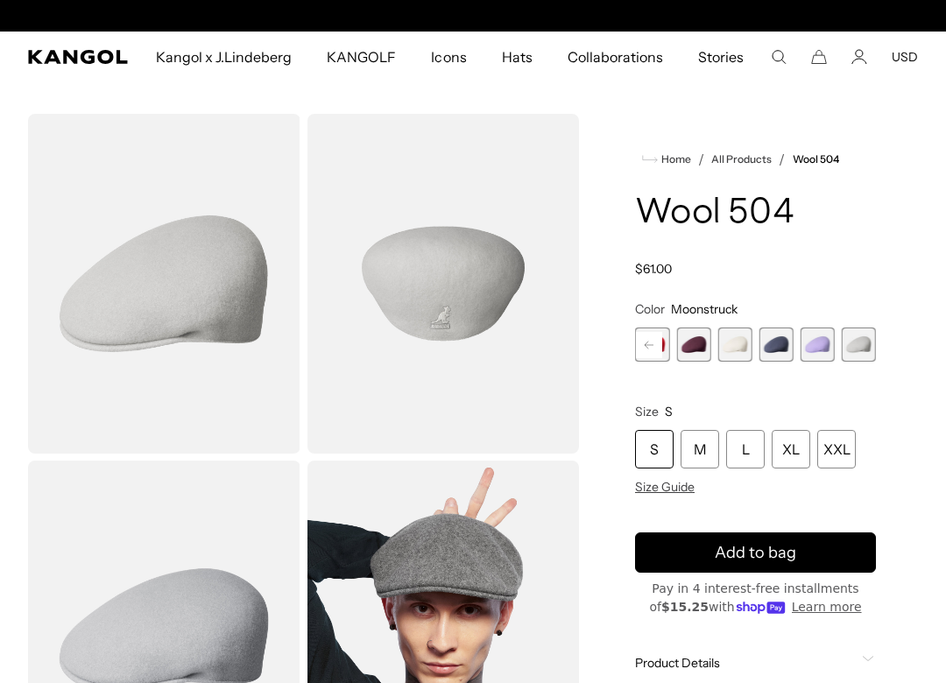
scroll to position [0, 361]
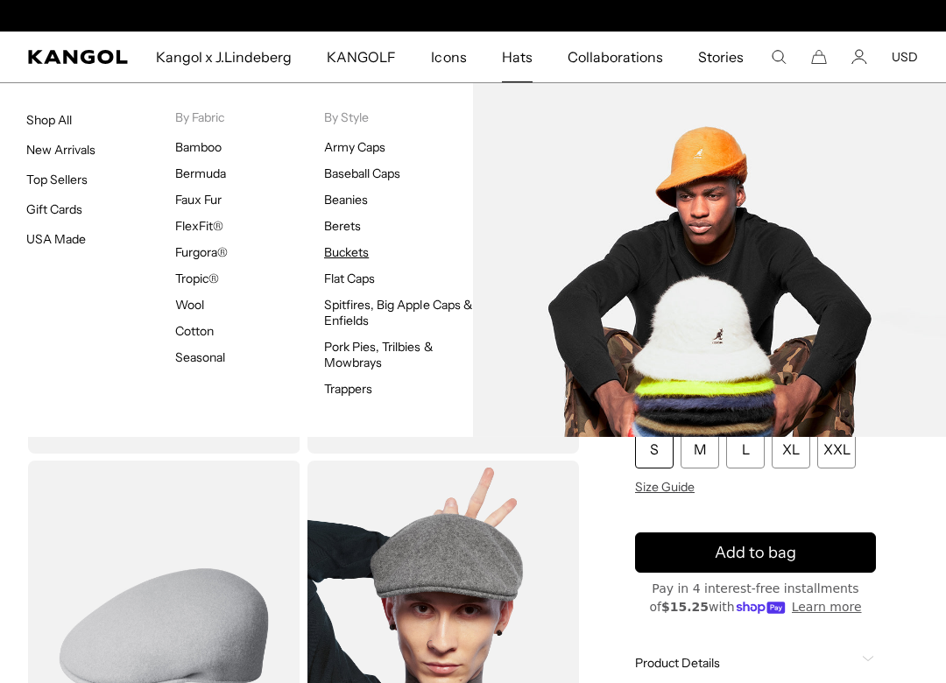
scroll to position [0, 361]
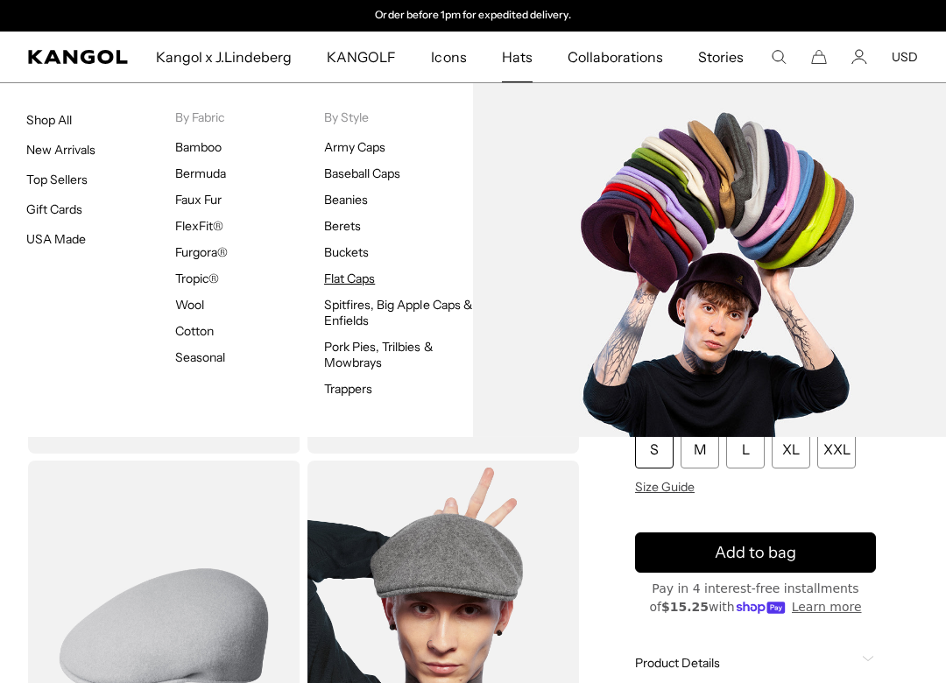
click at [353, 284] on link "Flat Caps" at bounding box center [349, 279] width 51 height 16
